Goal: Information Seeking & Learning: Learn about a topic

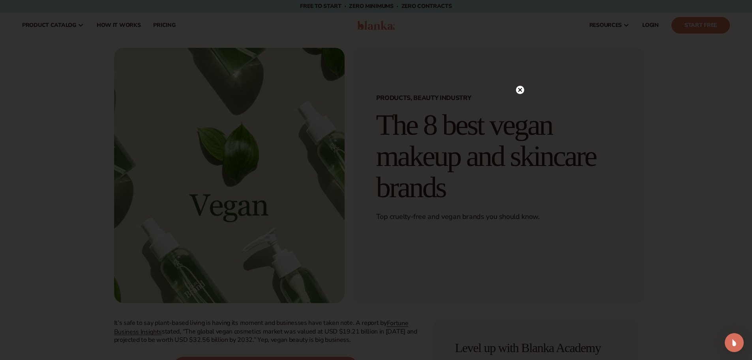
click at [518, 90] on circle at bounding box center [520, 90] width 8 height 8
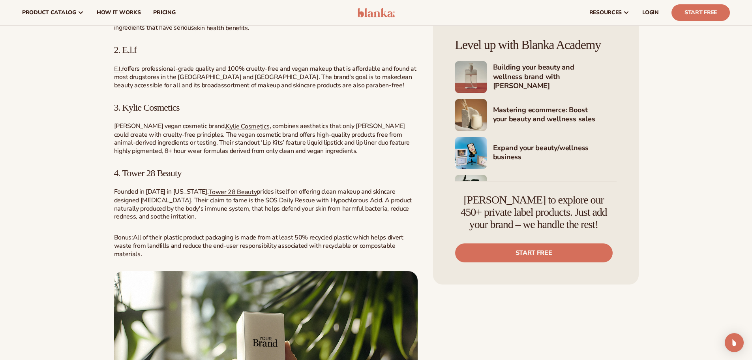
scroll to position [1065, 0]
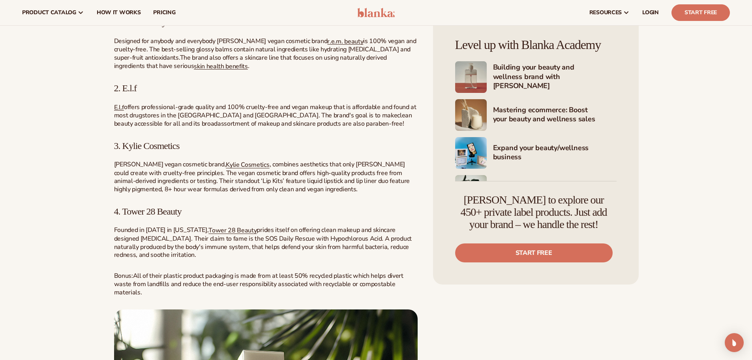
click at [133, 88] on span "2. E.l.f" at bounding box center [125, 88] width 23 height 10
click at [132, 88] on span "2. E.l.f" at bounding box center [125, 88] width 23 height 10
click at [125, 88] on span "2. E.l.f" at bounding box center [125, 88] width 23 height 10
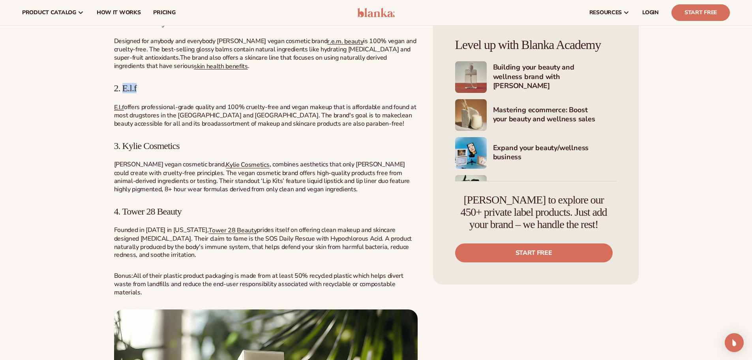
drag, startPoint x: 124, startPoint y: 88, endPoint x: 139, endPoint y: 88, distance: 15.4
click at [139, 88] on h3 "2. E.l.f" at bounding box center [265, 88] width 303 height 10
click at [165, 146] on span "3. Kylie Cosmetics" at bounding box center [147, 145] width 66 height 10
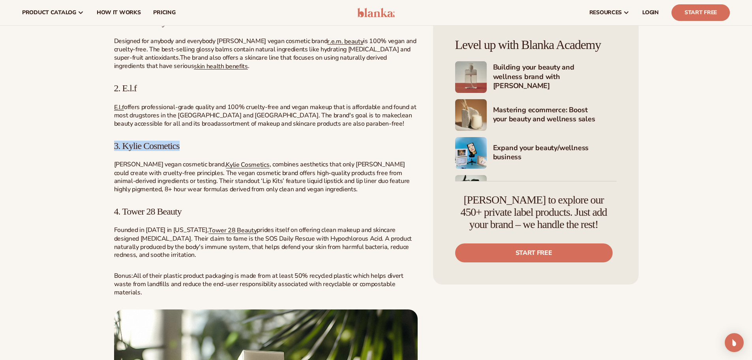
click at [128, 146] on span "3. Kylie Cosmetics" at bounding box center [147, 145] width 66 height 10
drag, startPoint x: 128, startPoint y: 144, endPoint x: 189, endPoint y: 144, distance: 60.8
click at [189, 144] on h3 "3. Kylie Cosmetics" at bounding box center [265, 145] width 303 height 10
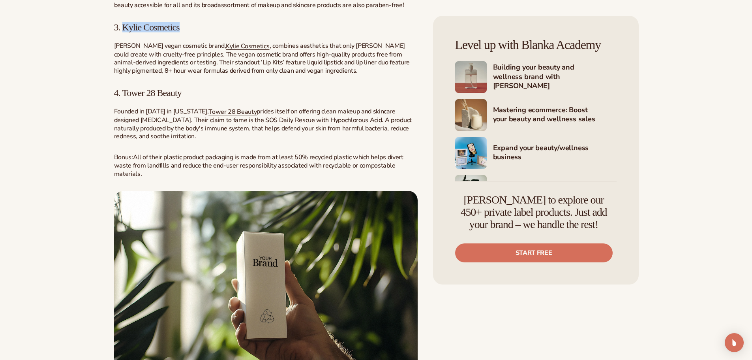
scroll to position [1539, 0]
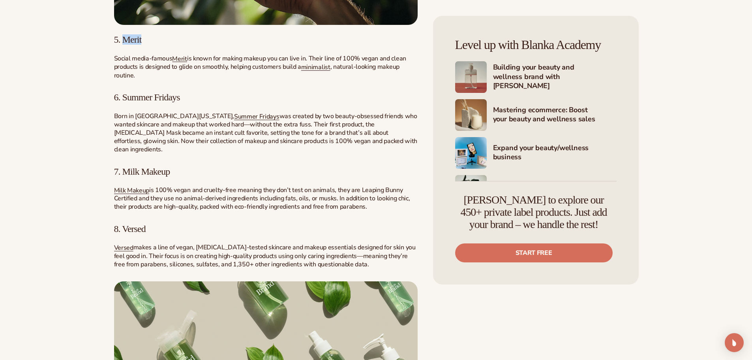
drag, startPoint x: 122, startPoint y: 37, endPoint x: 151, endPoint y: 37, distance: 28.8
click at [151, 37] on h3 "5. Merit" at bounding box center [265, 39] width 303 height 10
drag, startPoint x: 125, startPoint y: 99, endPoint x: 196, endPoint y: 98, distance: 71.0
click at [205, 98] on h3 "6. Summer Fridays" at bounding box center [265, 97] width 303 height 10
drag, startPoint x: 121, startPoint y: 157, endPoint x: 166, endPoint y: 164, distance: 45.6
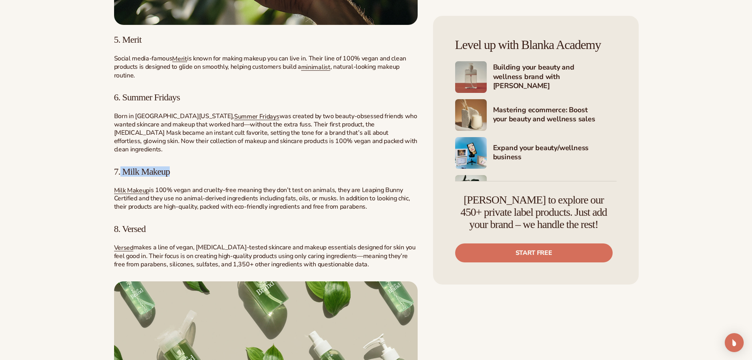
drag, startPoint x: 124, startPoint y: 217, endPoint x: 164, endPoint y: 217, distance: 39.9
click at [164, 223] on h3 "8. Versed" at bounding box center [265, 228] width 303 height 10
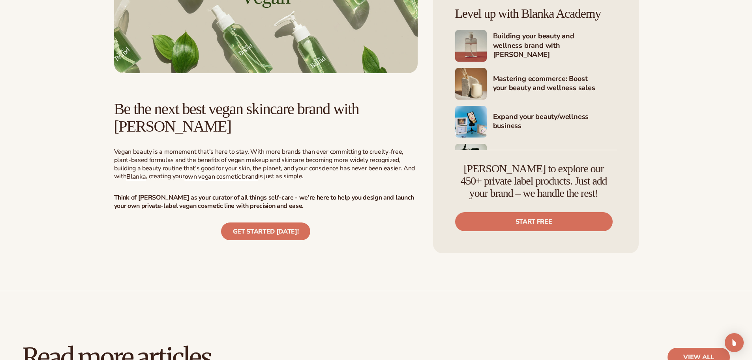
scroll to position [2052, 0]
